Goal: Communication & Community: Answer question/provide support

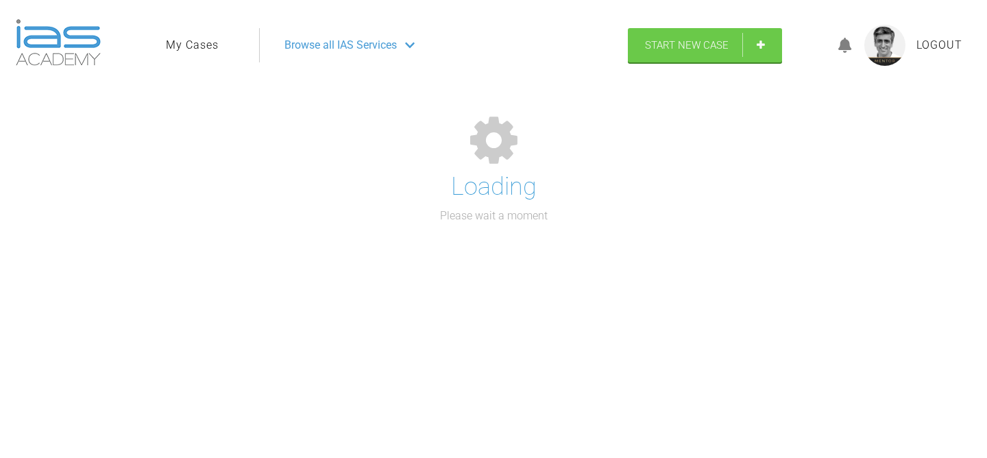
select select "English"
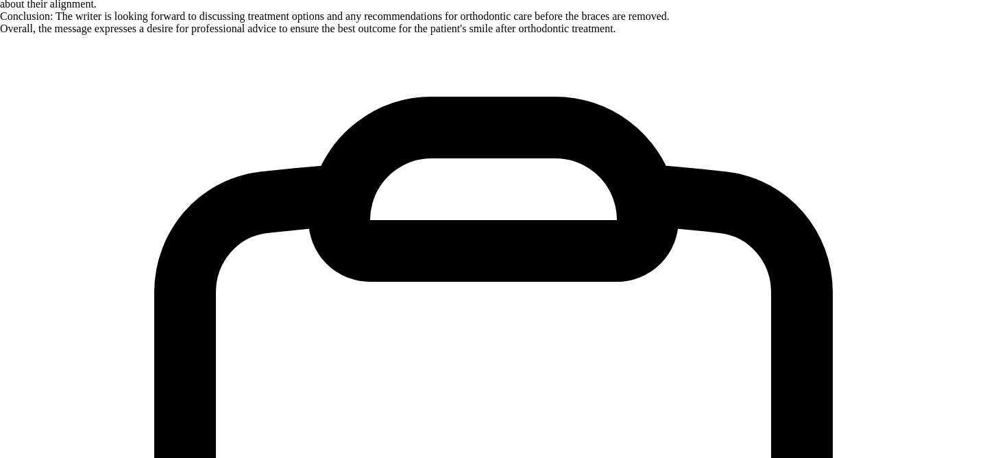
scroll to position [20729, 0]
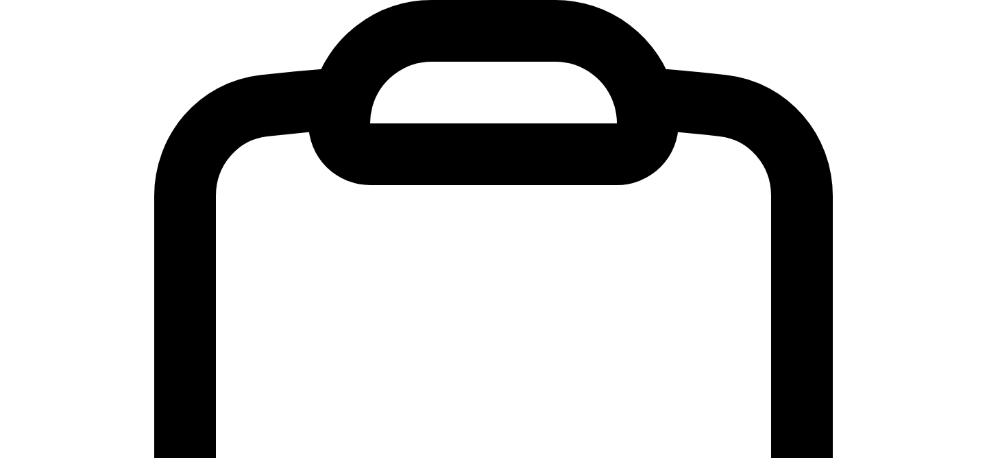
scroll to position [20912, 0]
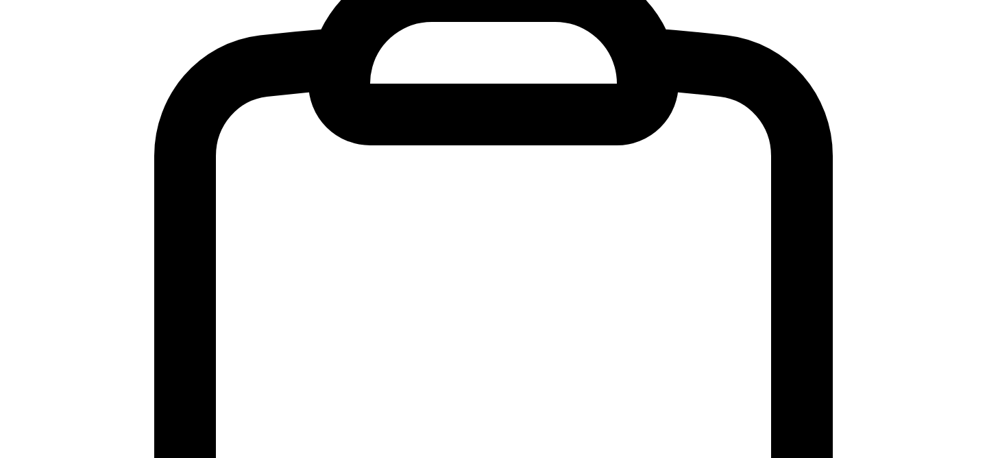
type textarea "great sounds like a good plan Its looking nice"
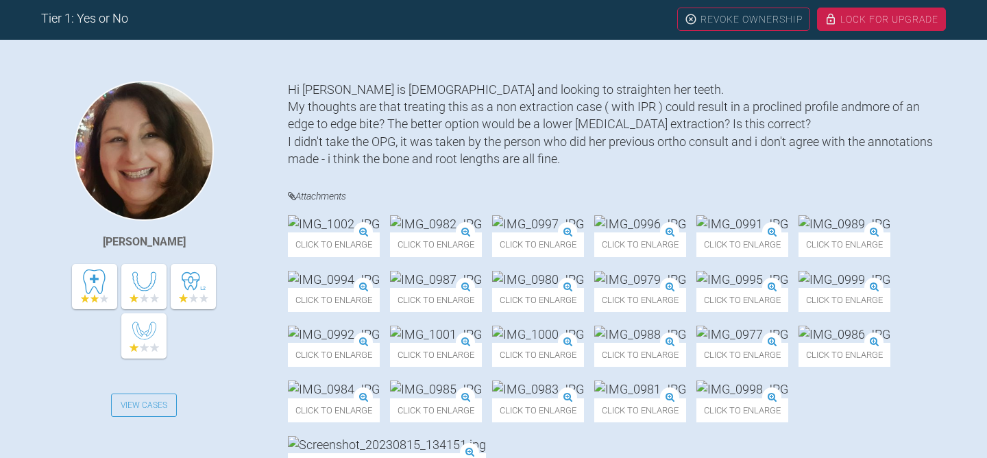
scroll to position [0, 0]
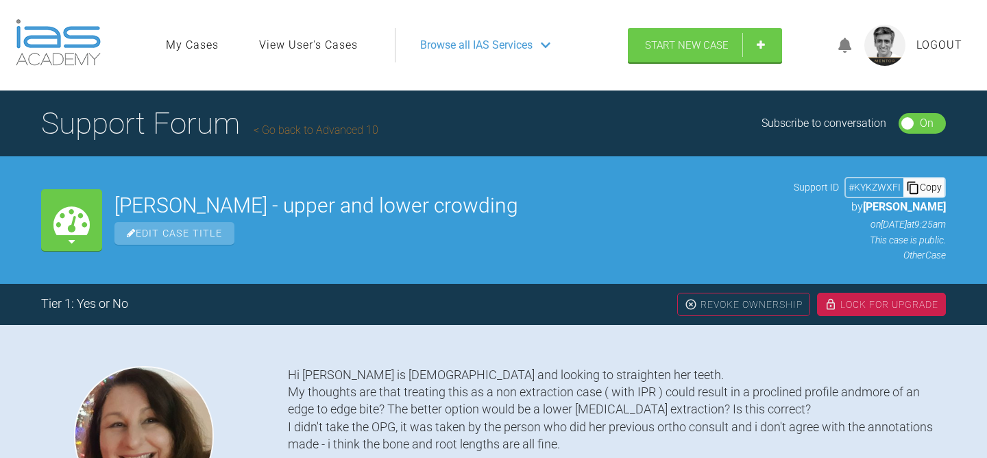
click at [339, 130] on link "Go back to Advanced 10" at bounding box center [316, 129] width 125 height 13
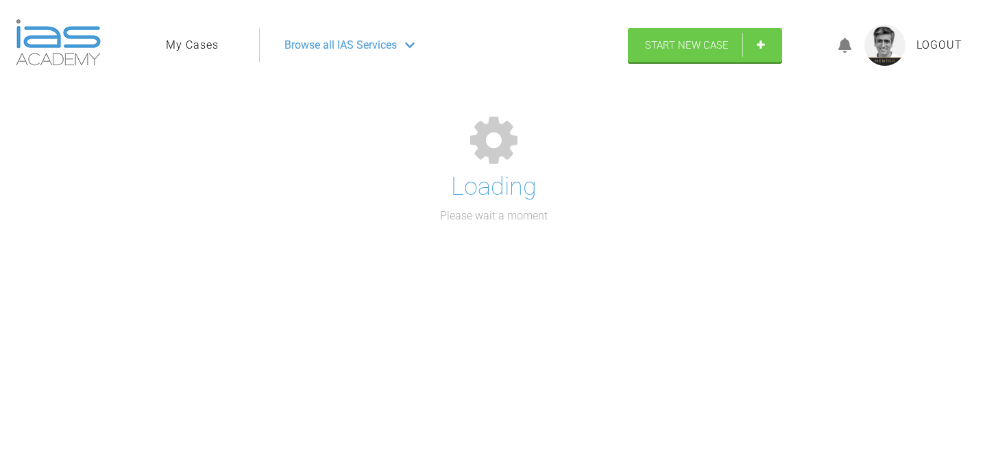
select select "English"
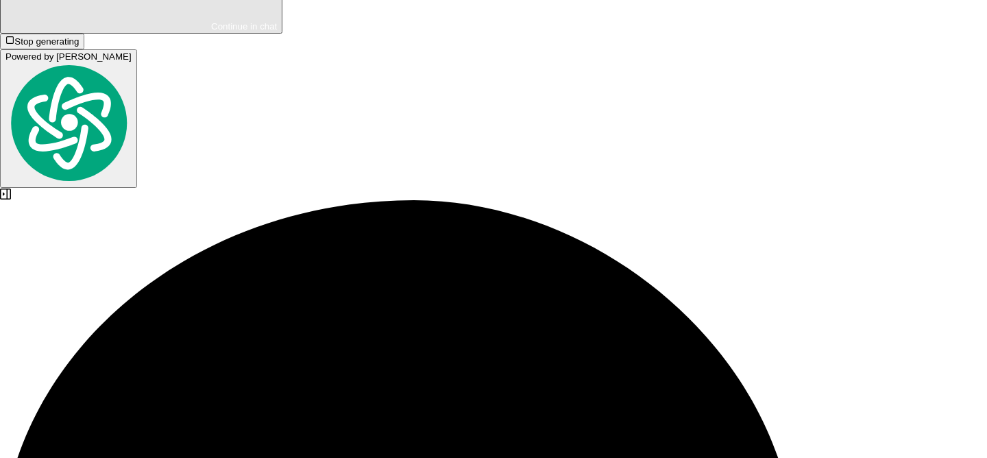
scroll to position [25054, 0]
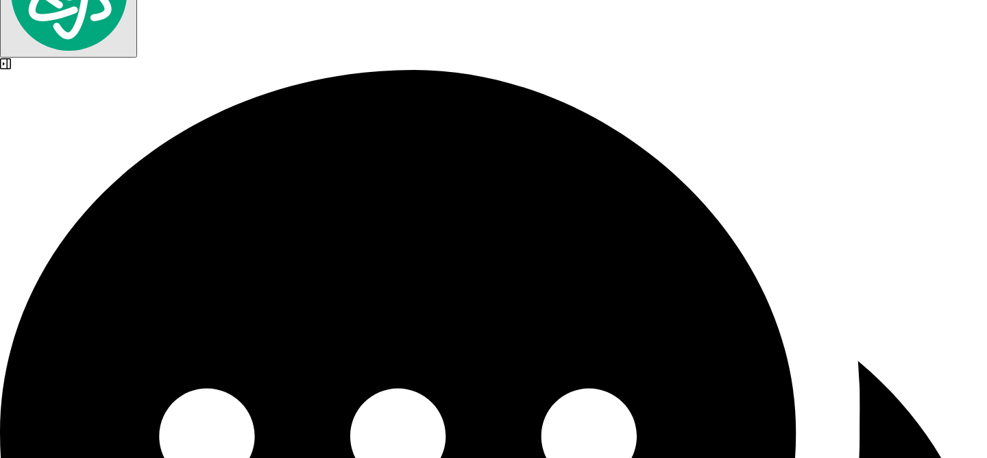
scroll to position [25187, 0]
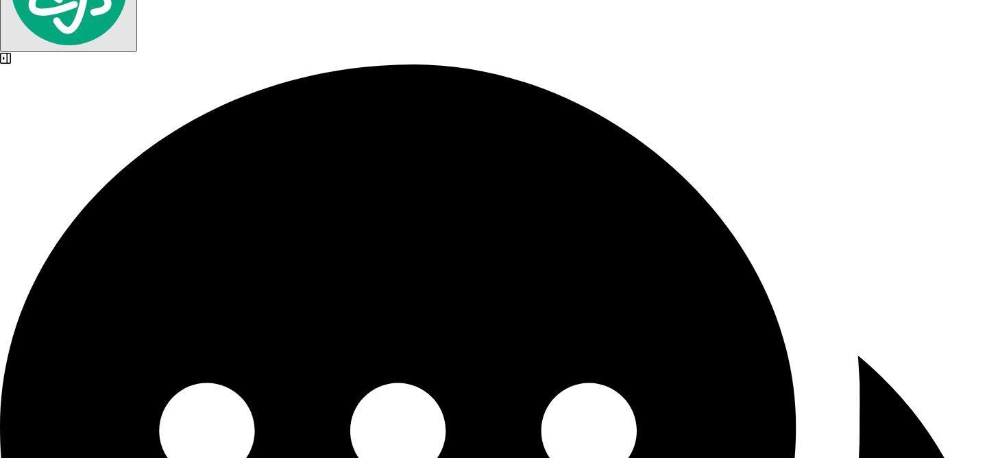
type textarea "Ok - it is all looking very nice"
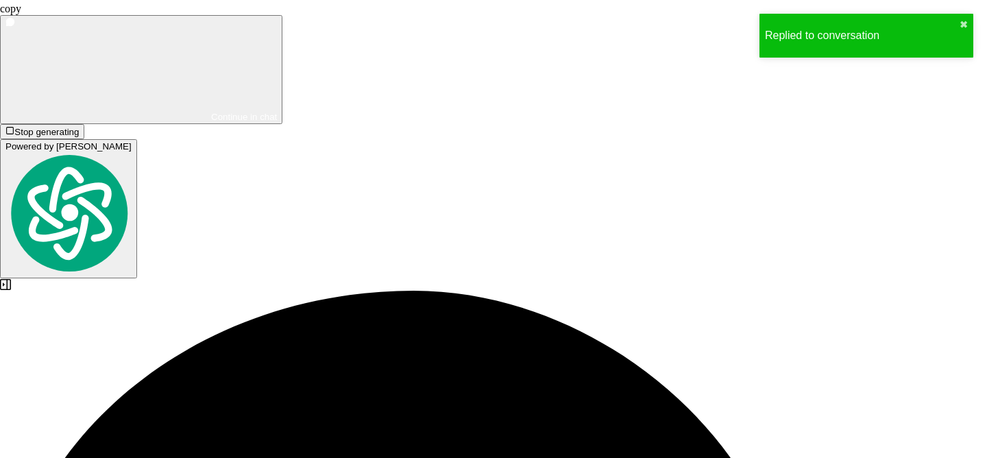
scroll to position [25482, 0]
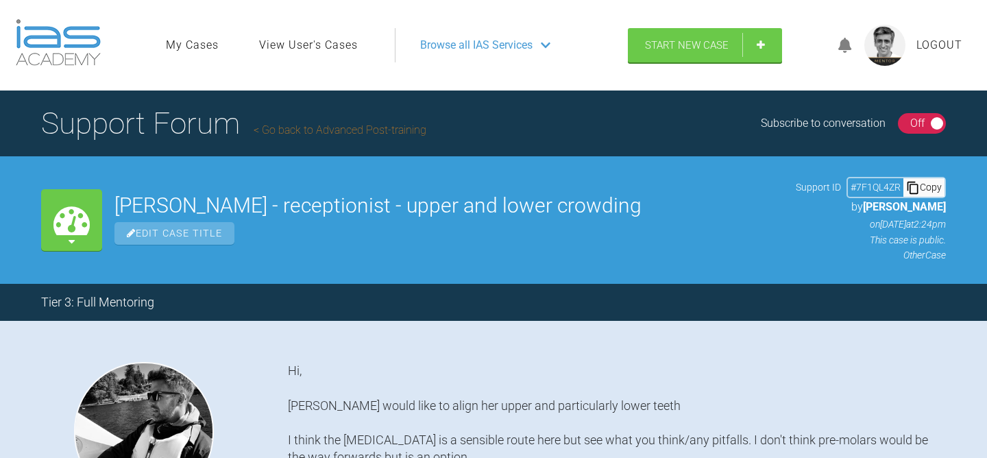
select select "English"
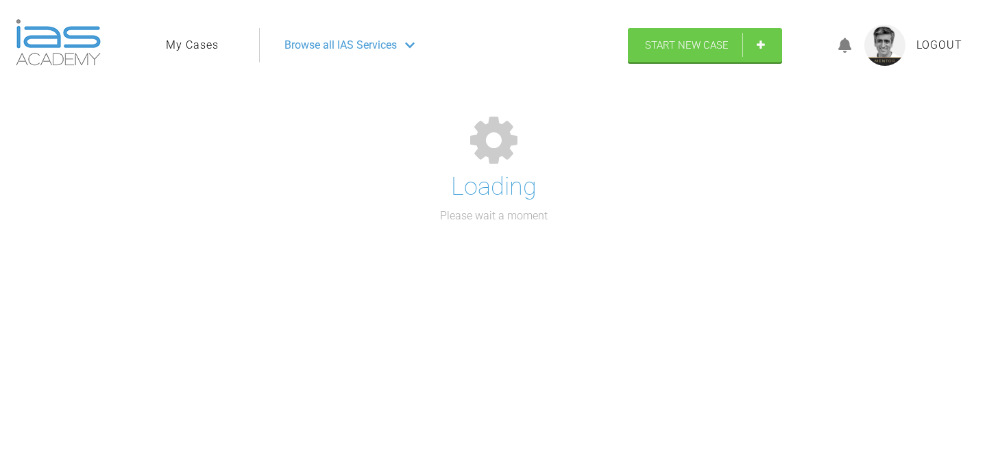
select select "English"
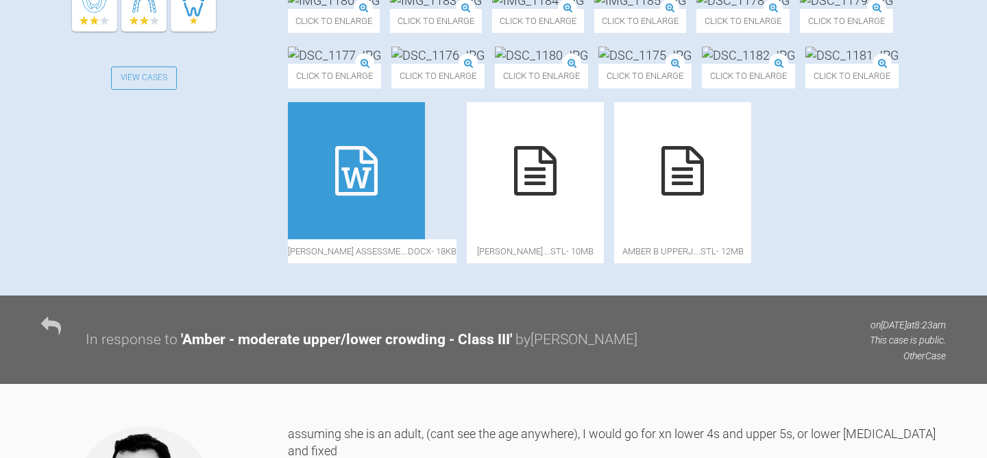
scroll to position [305, 0]
